Goal: Find specific page/section: Find specific page/section

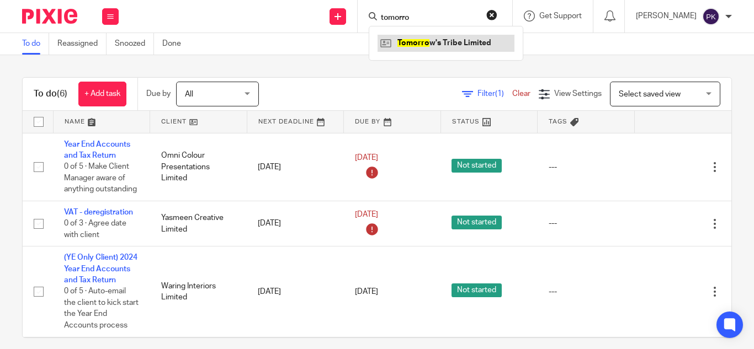
type input "tomorro"
click at [401, 46] on link at bounding box center [445, 43] width 137 height 17
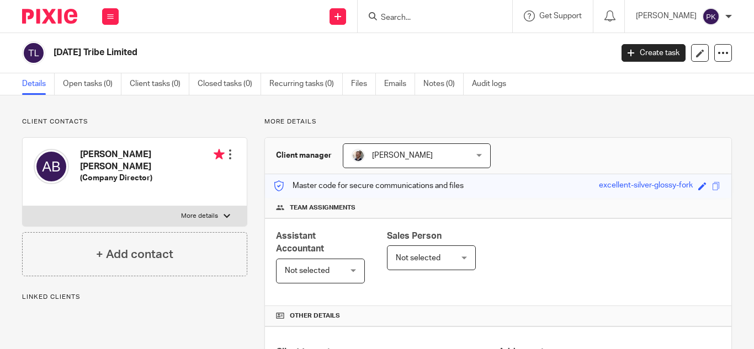
scroll to position [245, 0]
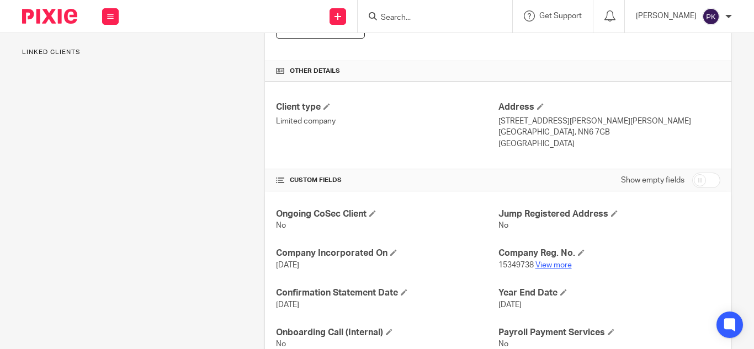
click at [559, 263] on link "View more" at bounding box center [553, 266] width 36 height 8
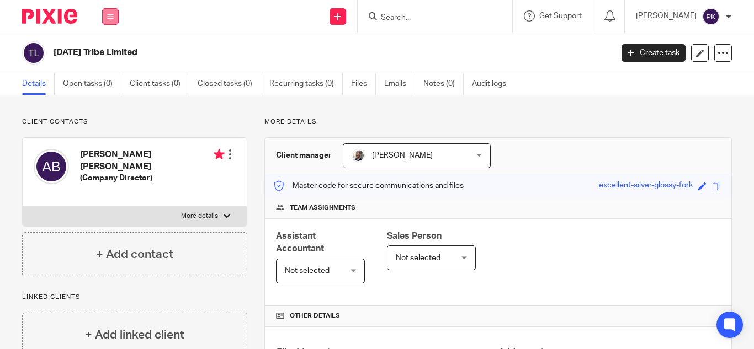
click at [104, 25] on div "Work Email Clients Team Reports Settings" at bounding box center [110, 16] width 39 height 33
click at [111, 15] on icon at bounding box center [110, 16] width 7 height 7
click at [107, 54] on link "Work" at bounding box center [104, 51] width 18 height 8
